Goal: Task Accomplishment & Management: Use online tool/utility

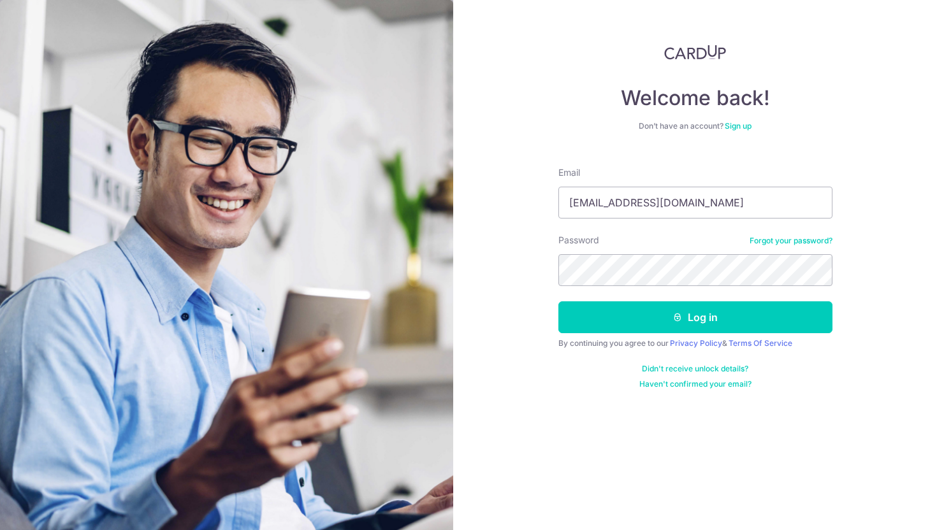
type input "[EMAIL_ADDRESS][DOMAIN_NAME]"
click at [558, 301] on button "Log in" at bounding box center [695, 317] width 274 height 32
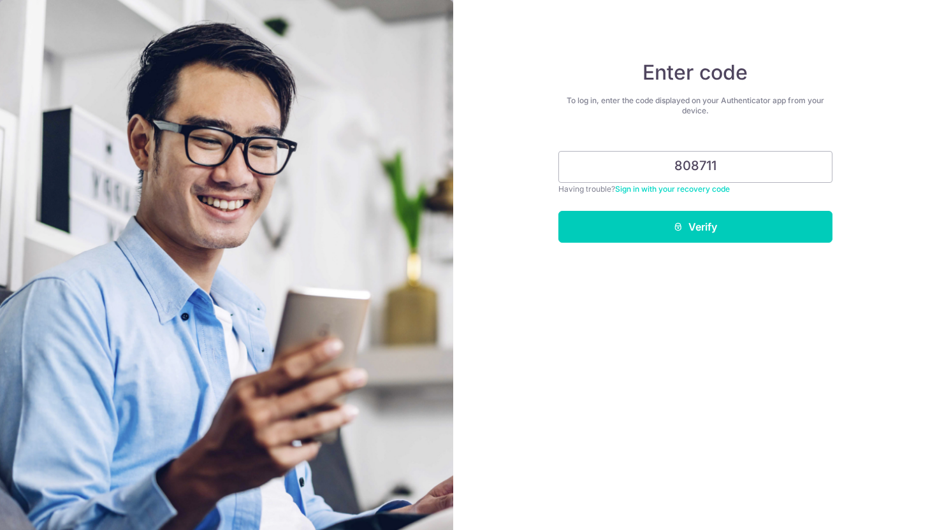
type input "808711"
click at [558, 211] on button "Verify" at bounding box center [695, 227] width 274 height 32
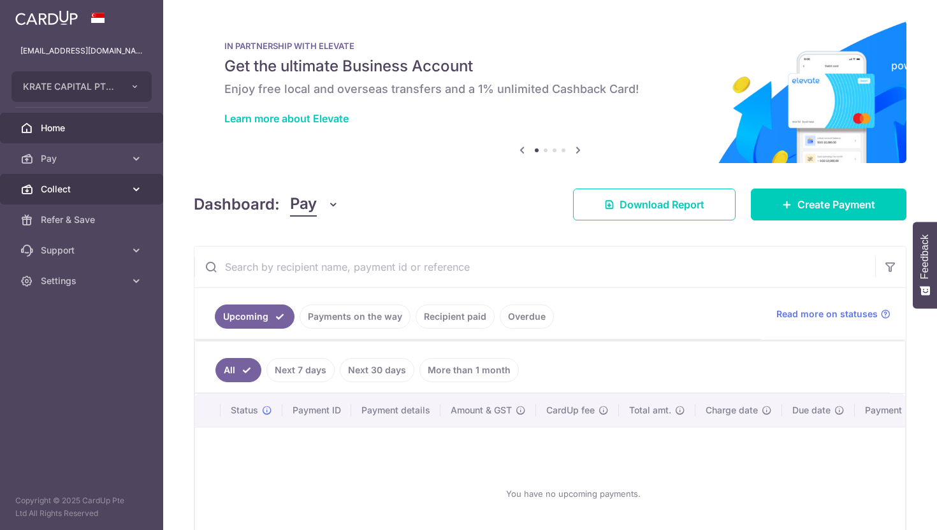
click at [76, 187] on span "Collect" at bounding box center [83, 189] width 84 height 13
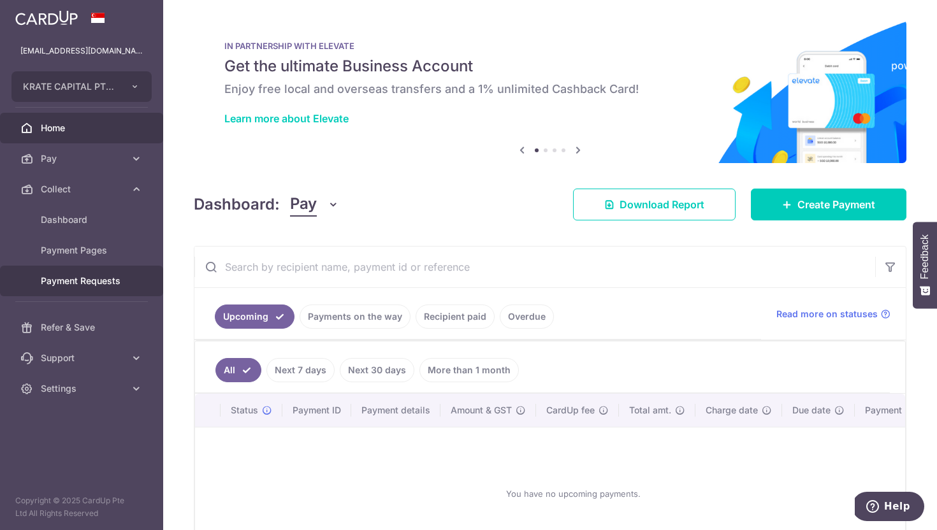
click at [104, 278] on span "Payment Requests" at bounding box center [83, 281] width 84 height 13
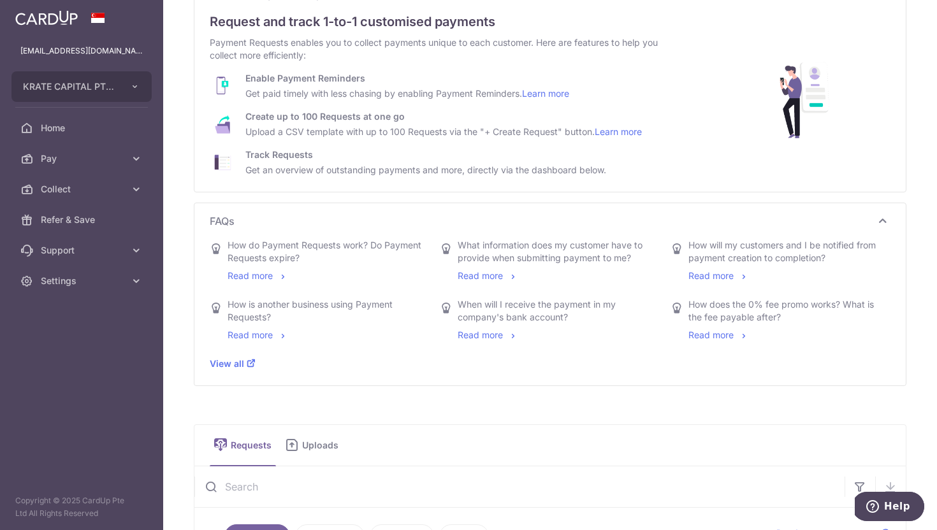
scroll to position [80, 0]
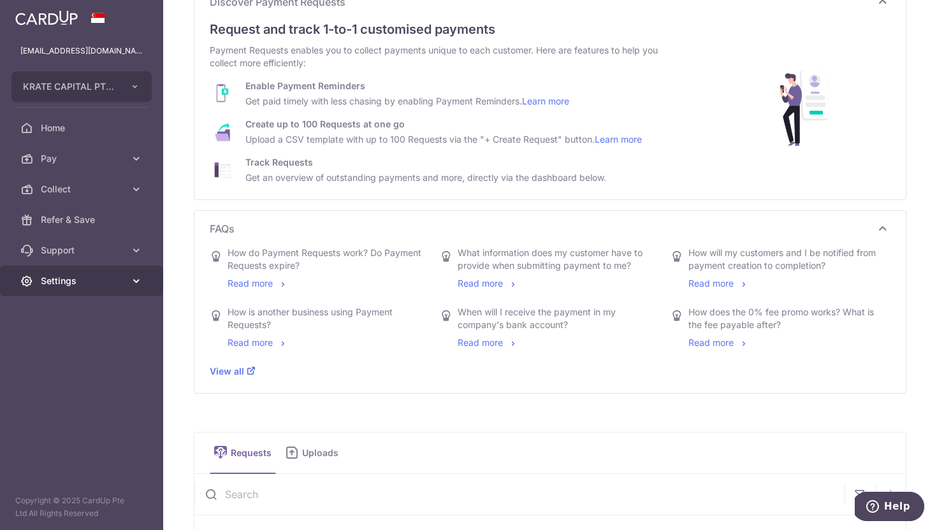
click at [120, 288] on link "Settings" at bounding box center [81, 281] width 163 height 31
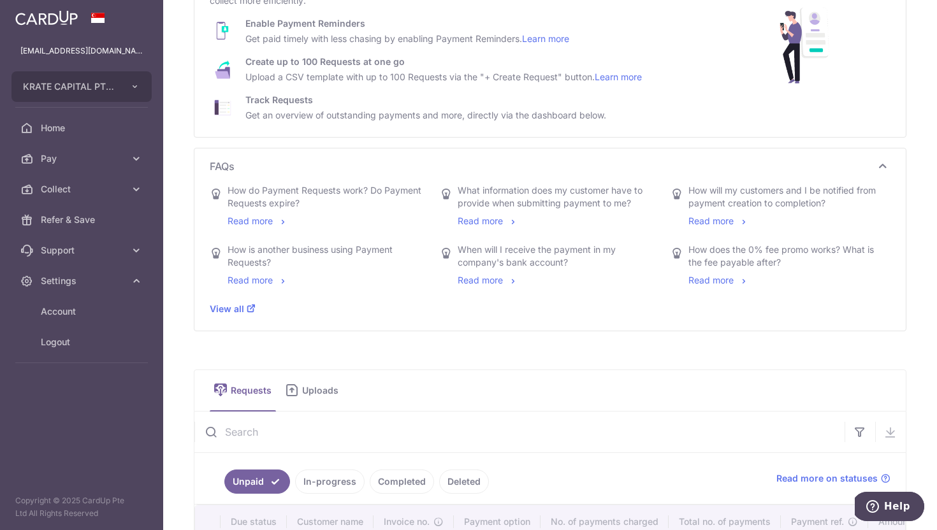
scroll to position [0, 0]
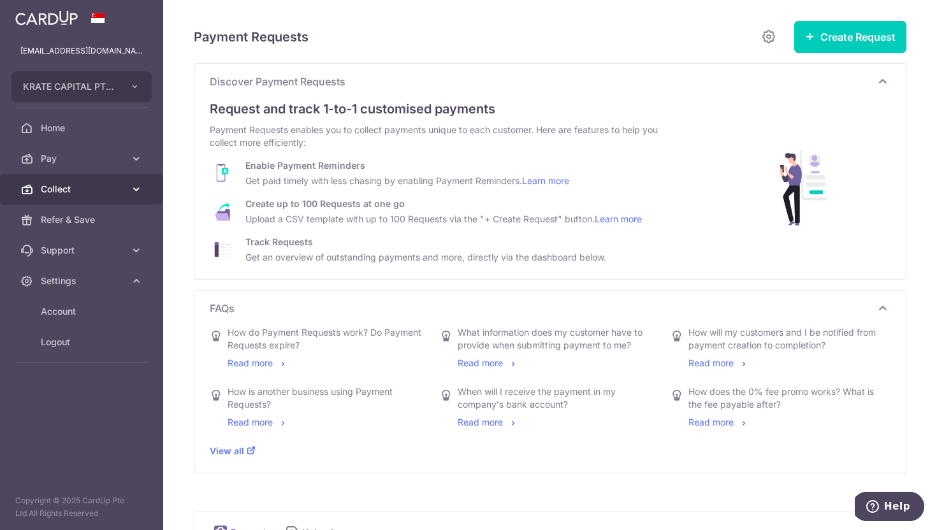
click at [74, 199] on link "Collect" at bounding box center [81, 189] width 163 height 31
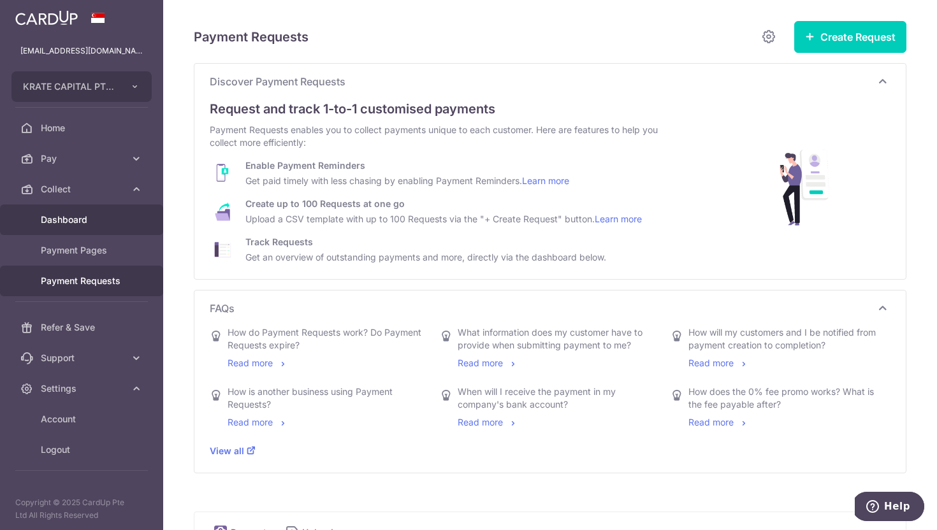
click at [87, 217] on span "Dashboard" at bounding box center [83, 220] width 84 height 13
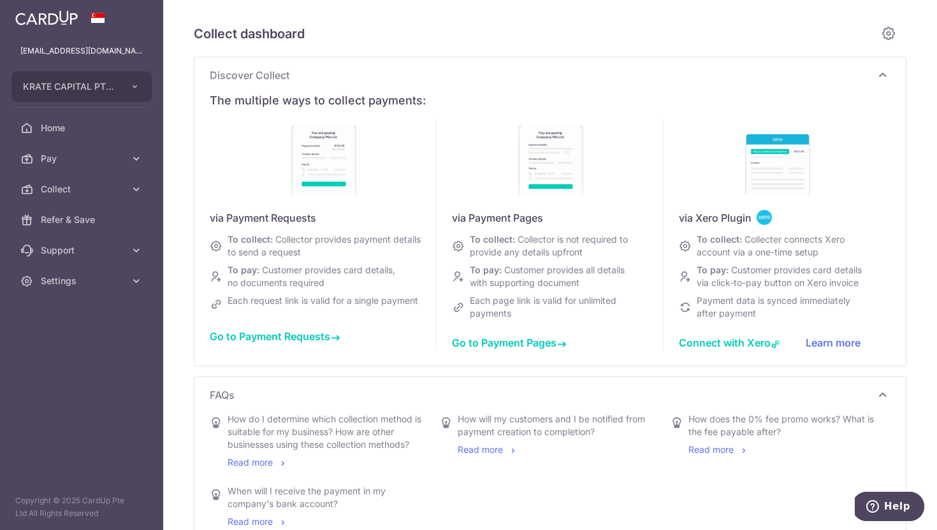
click at [743, 344] on span "Connect with Xero" at bounding box center [730, 343] width 102 height 13
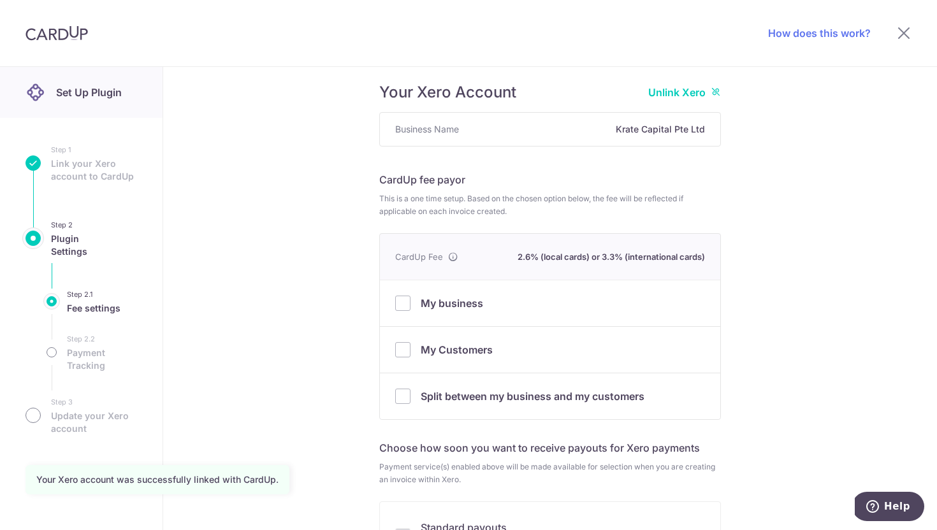
scroll to position [73, 0]
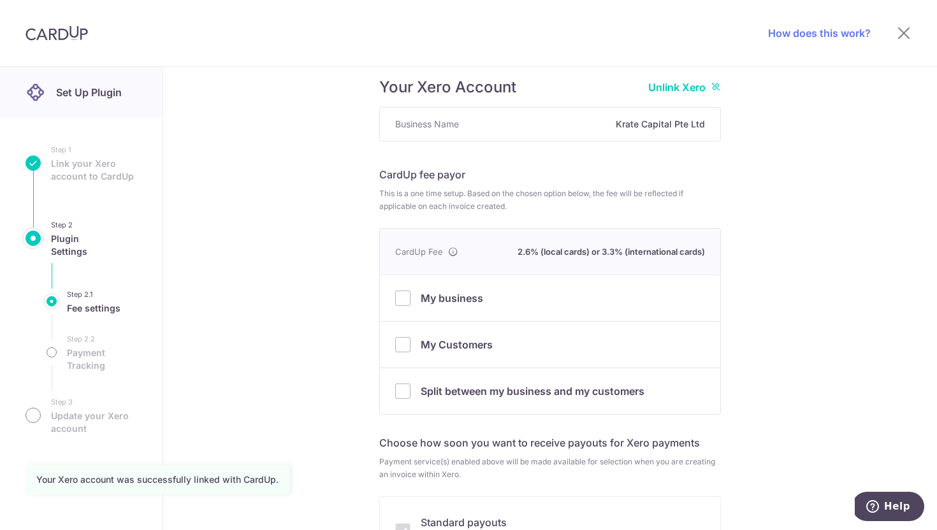
click at [425, 345] on span "My Customers" at bounding box center [457, 344] width 72 height 13
click at [410, 345] on input "My Customers" at bounding box center [402, 344] width 15 height 15
checkbox input "true"
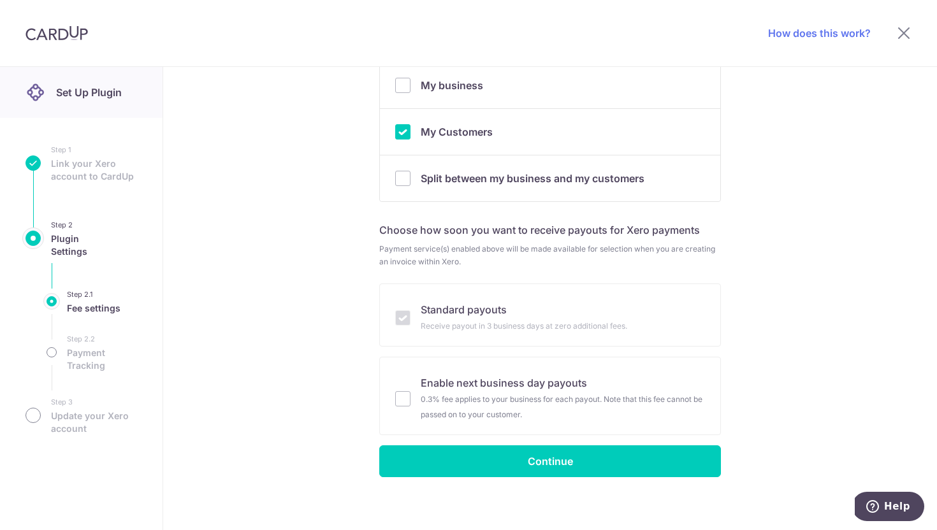
scroll to position [293, 0]
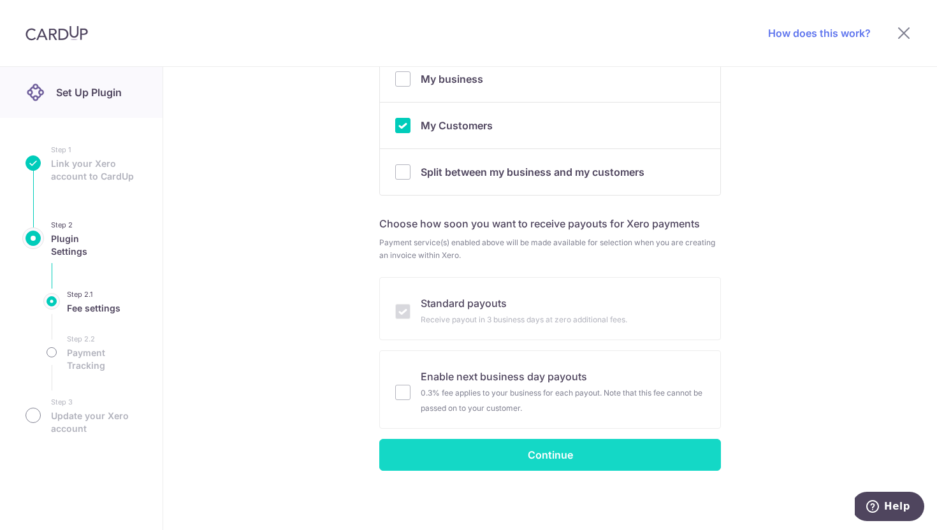
click at [450, 454] on button "Continue" at bounding box center [550, 455] width 342 height 32
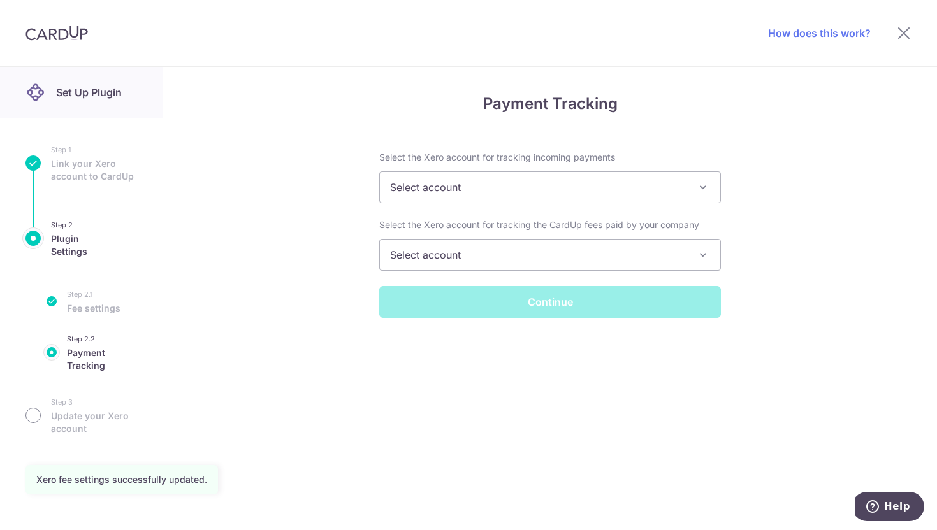
click at [486, 194] on span "Select account" at bounding box center [550, 187] width 340 height 31
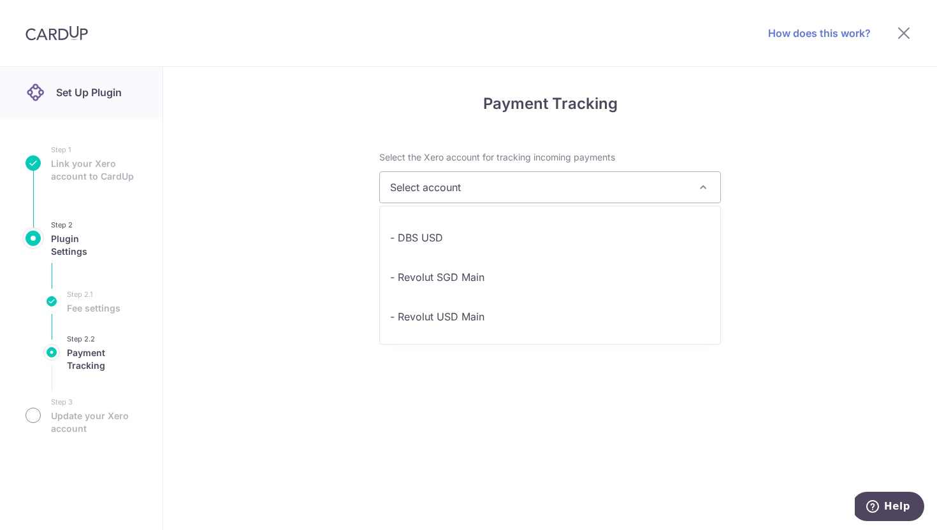
scroll to position [110, 0]
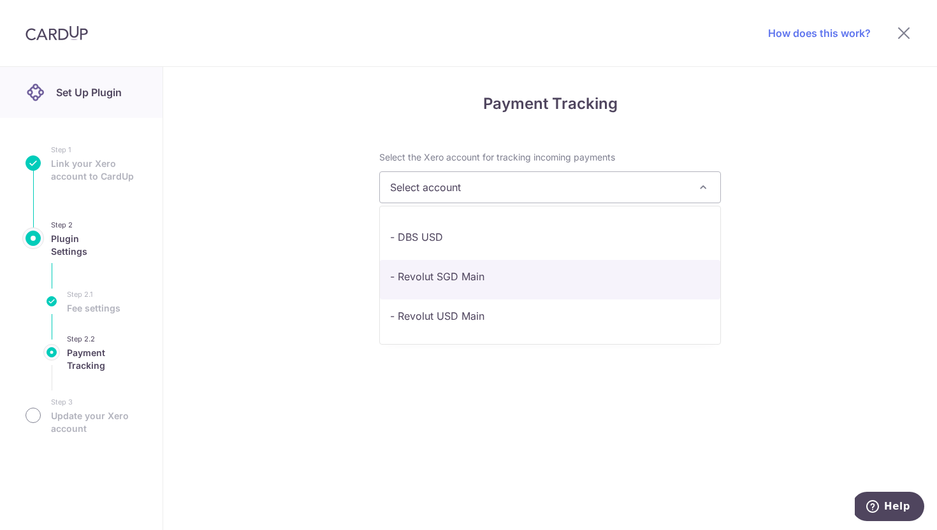
select select "44a076ea-9bc8-46a0-822d-69addde03488"
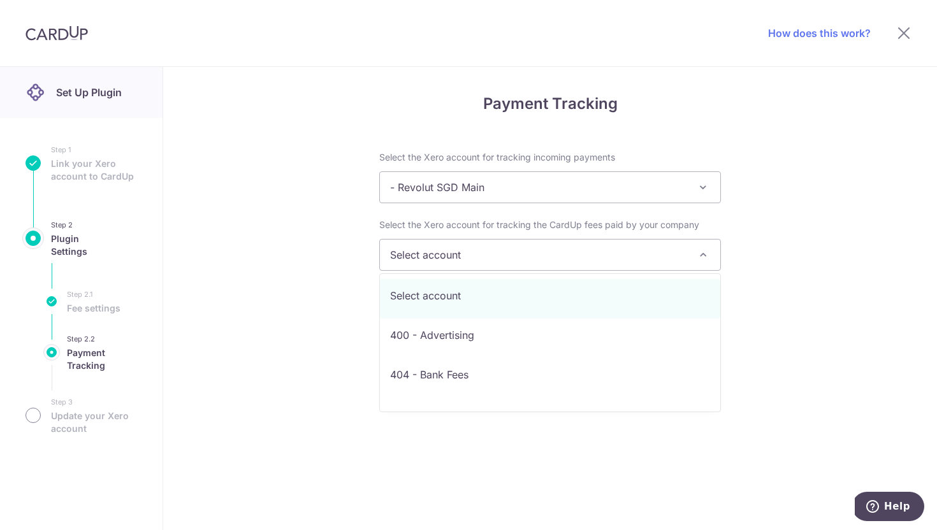
click at [468, 258] on span "Select account" at bounding box center [550, 255] width 340 height 31
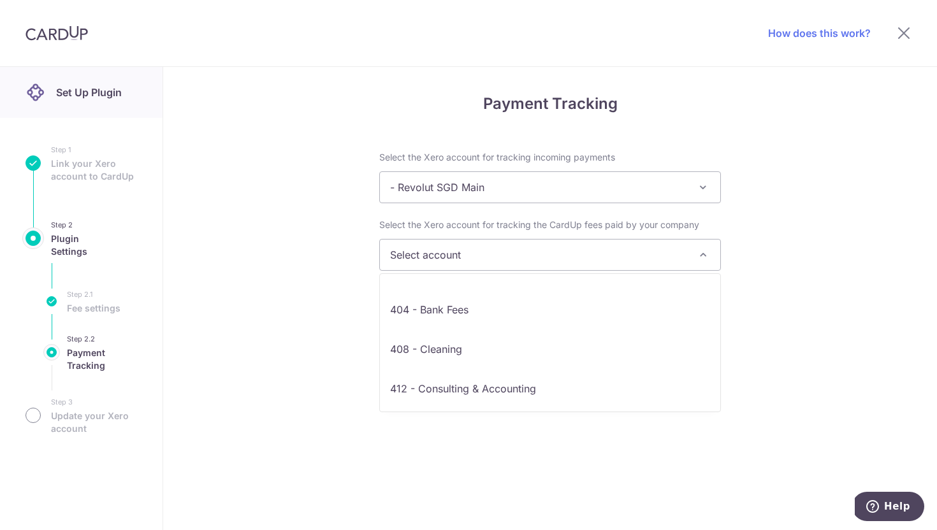
scroll to position [67, 0]
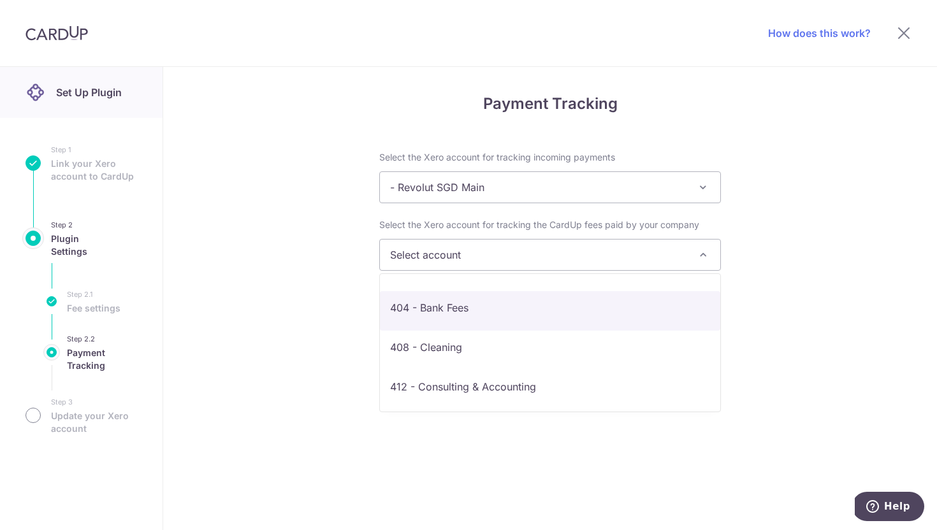
select select "321816c1-8b84-48a4-919f-57dd3e4cc383"
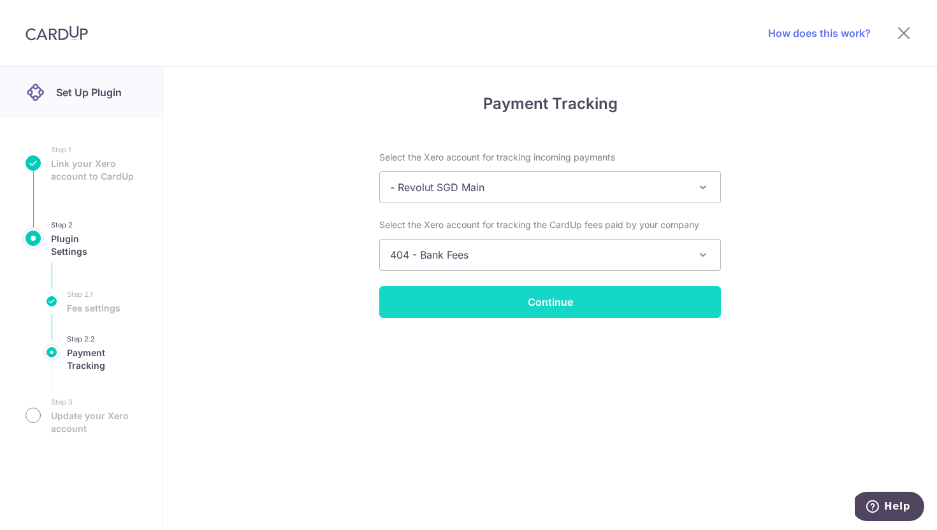
click at [501, 307] on input "Continue" at bounding box center [550, 302] width 342 height 32
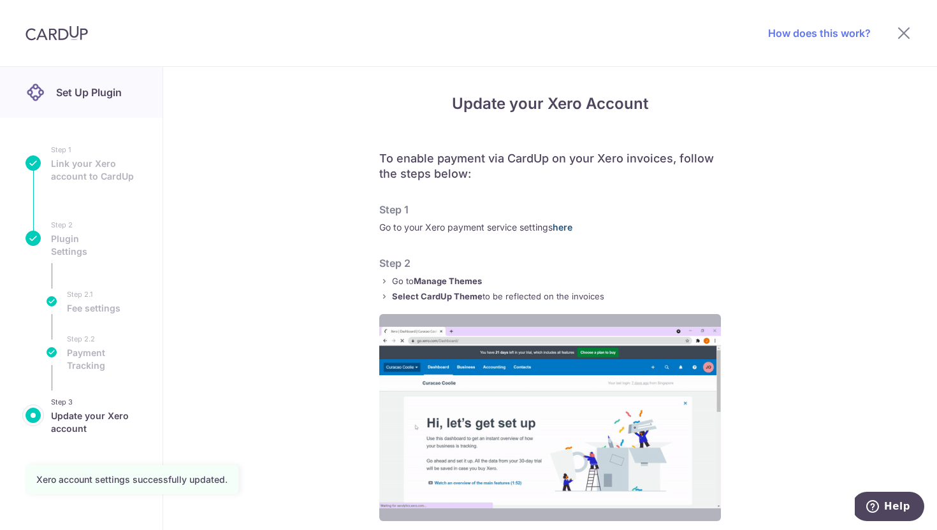
click at [572, 230] on link "here" at bounding box center [563, 227] width 20 height 11
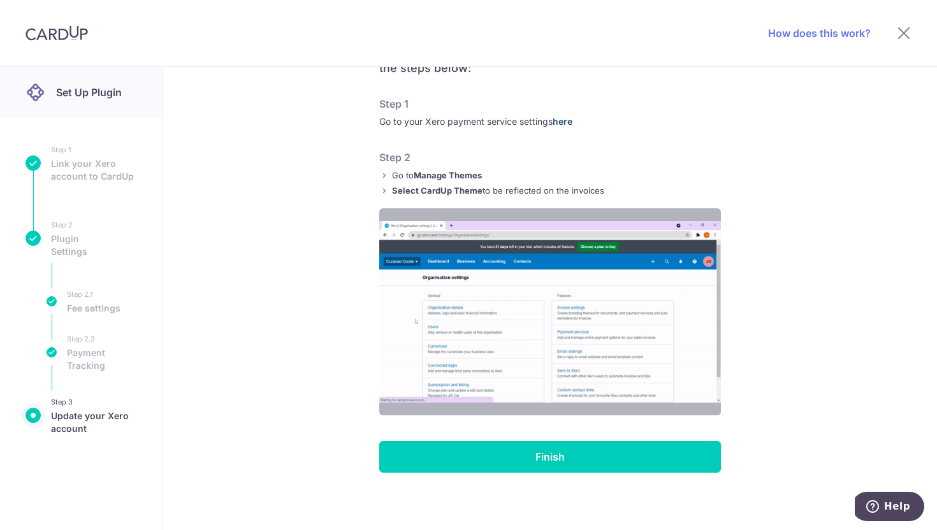
scroll to position [108, 0]
